Goal: Find specific page/section: Find specific page/section

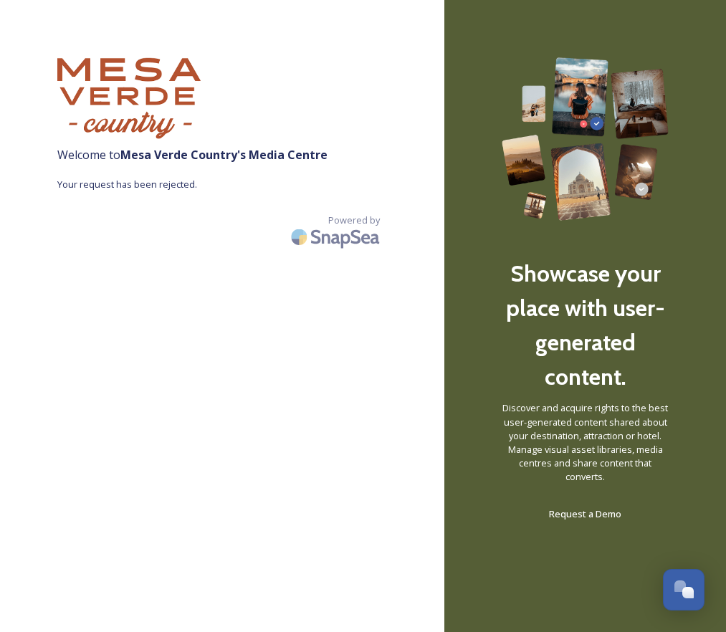
click at [93, 74] on img at bounding box center [128, 98] width 143 height 82
click at [135, 82] on img at bounding box center [128, 98] width 143 height 82
click at [138, 114] on img at bounding box center [128, 98] width 143 height 82
